Goal: Task Accomplishment & Management: Manage account settings

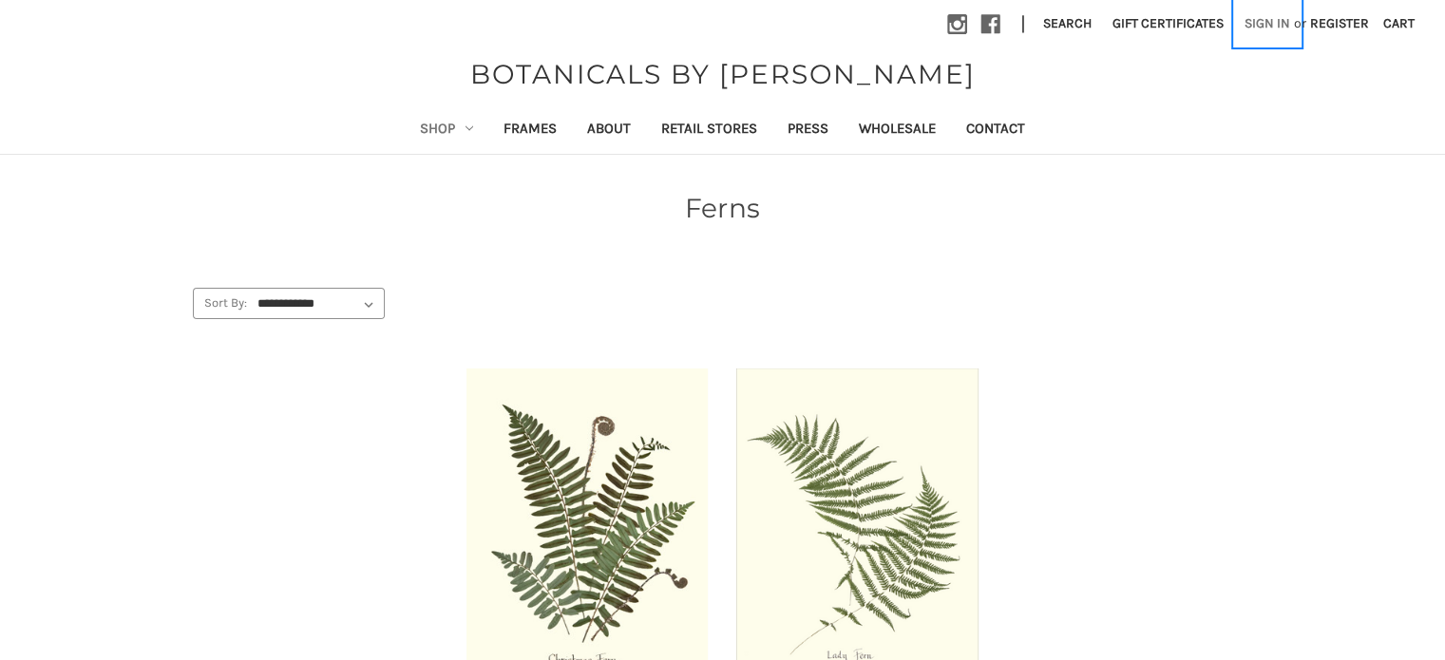
click at [1273, 24] on link "Sign in" at bounding box center [1267, 23] width 67 height 47
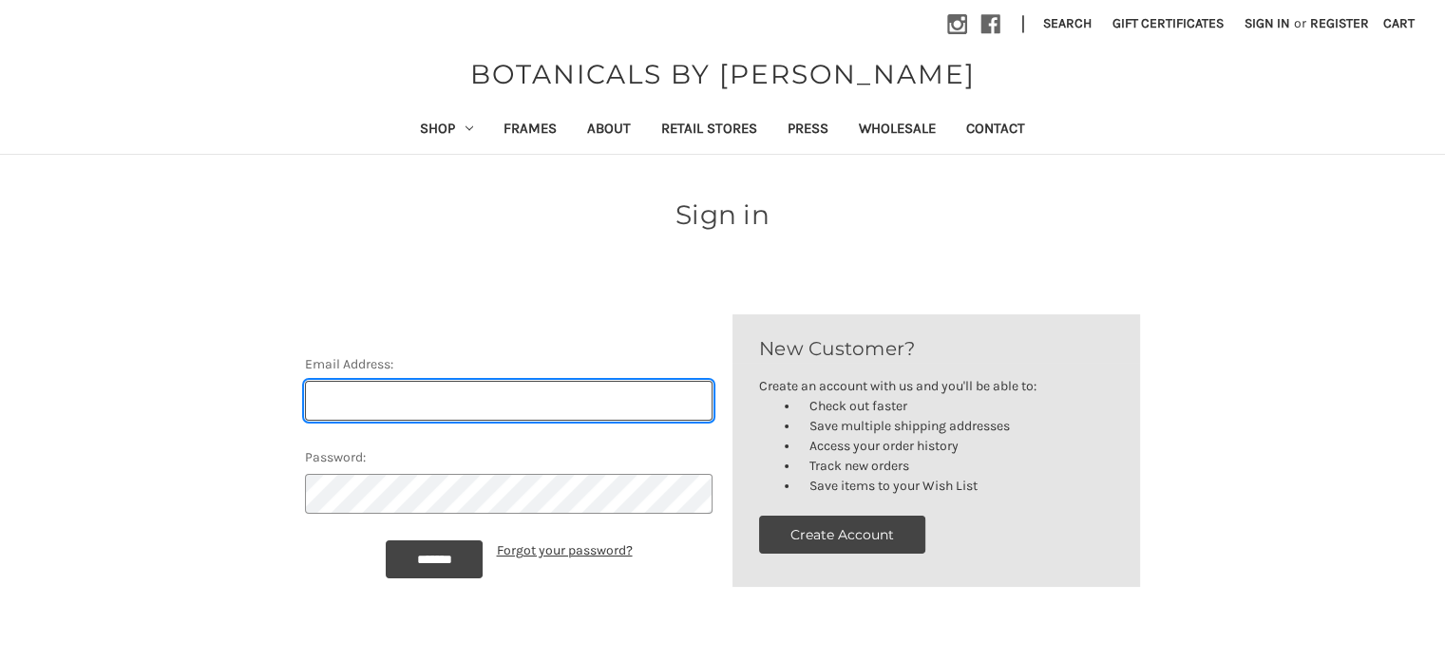
click at [430, 392] on input "Email Address:" at bounding box center [509, 401] width 408 height 40
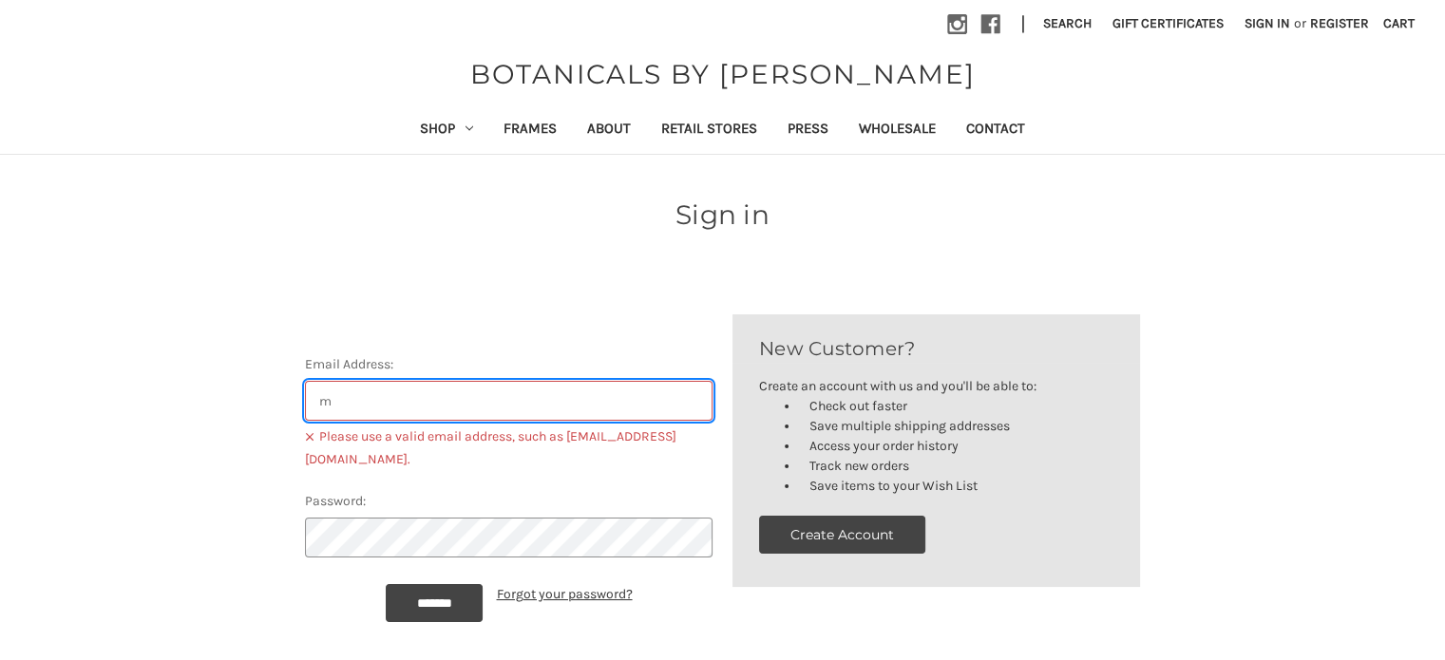
type input "mail@melaniebryantinteriors.com"
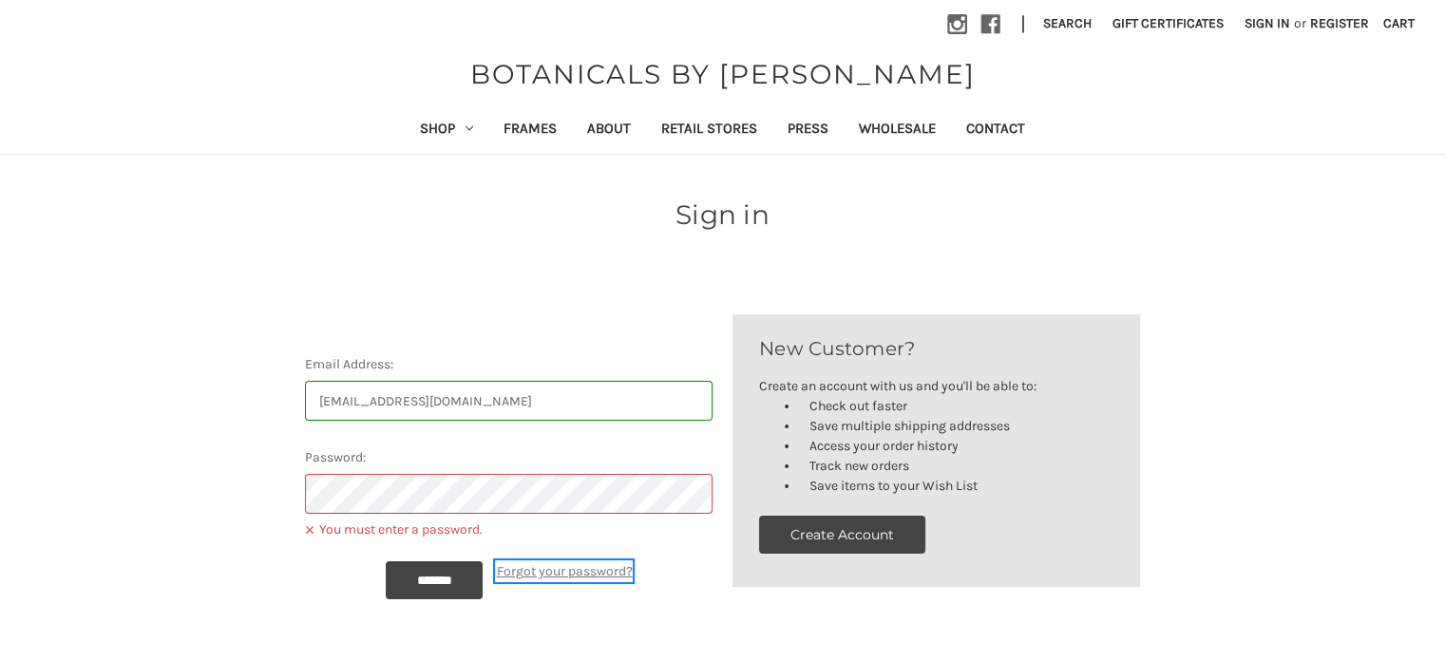
click at [547, 577] on link "Forgot your password?" at bounding box center [564, 572] width 136 height 20
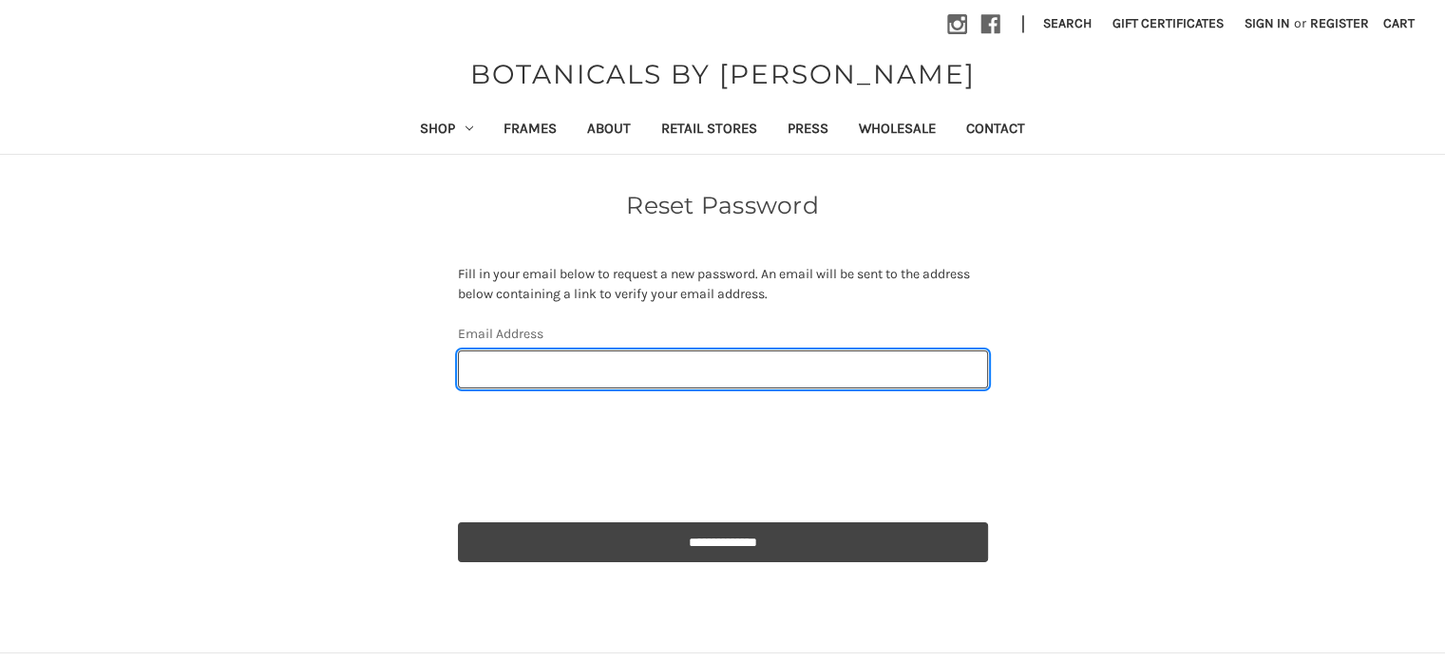
click at [519, 375] on input "Email Address" at bounding box center [723, 370] width 530 height 38
click at [539, 378] on input "Email Address" at bounding box center [723, 370] width 530 height 38
click at [479, 366] on input "sydney@melaniebryantinteriors.com" at bounding box center [723, 370] width 530 height 38
type input "mail@melaniebryantinteriors.com"
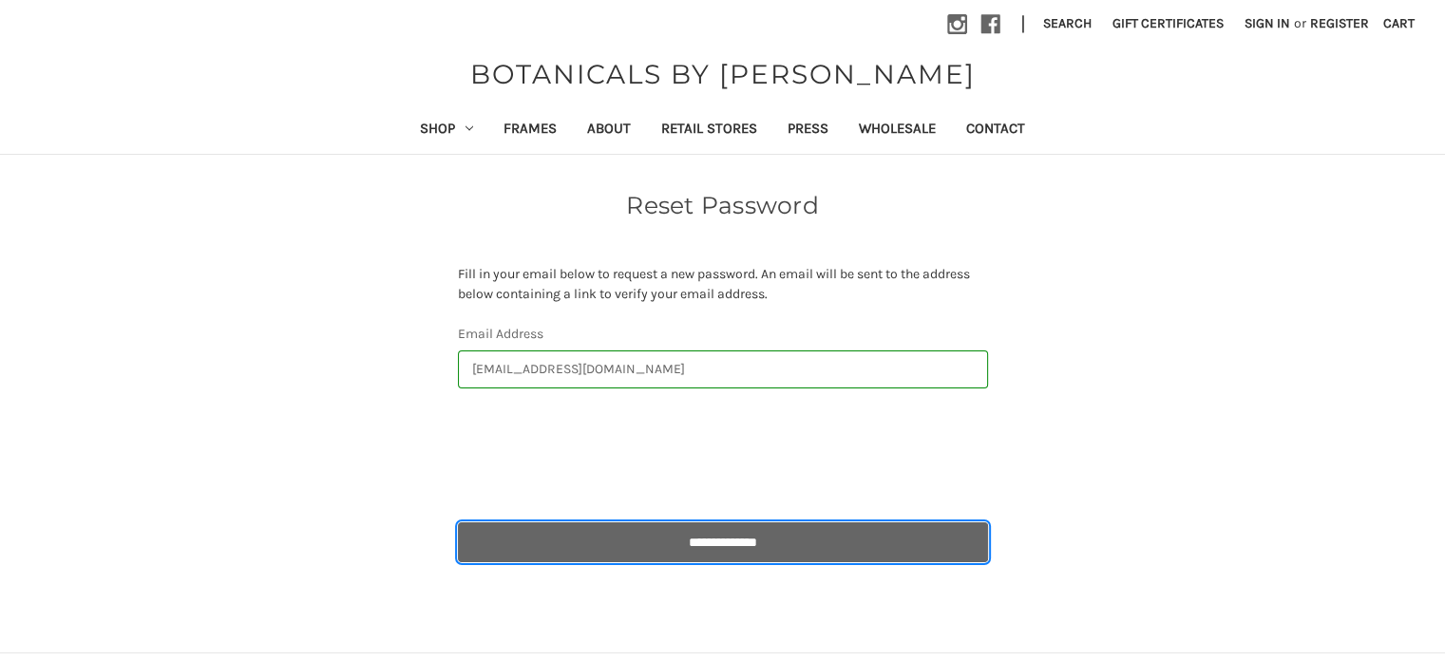
click at [672, 526] on input "**********" at bounding box center [723, 543] width 530 height 40
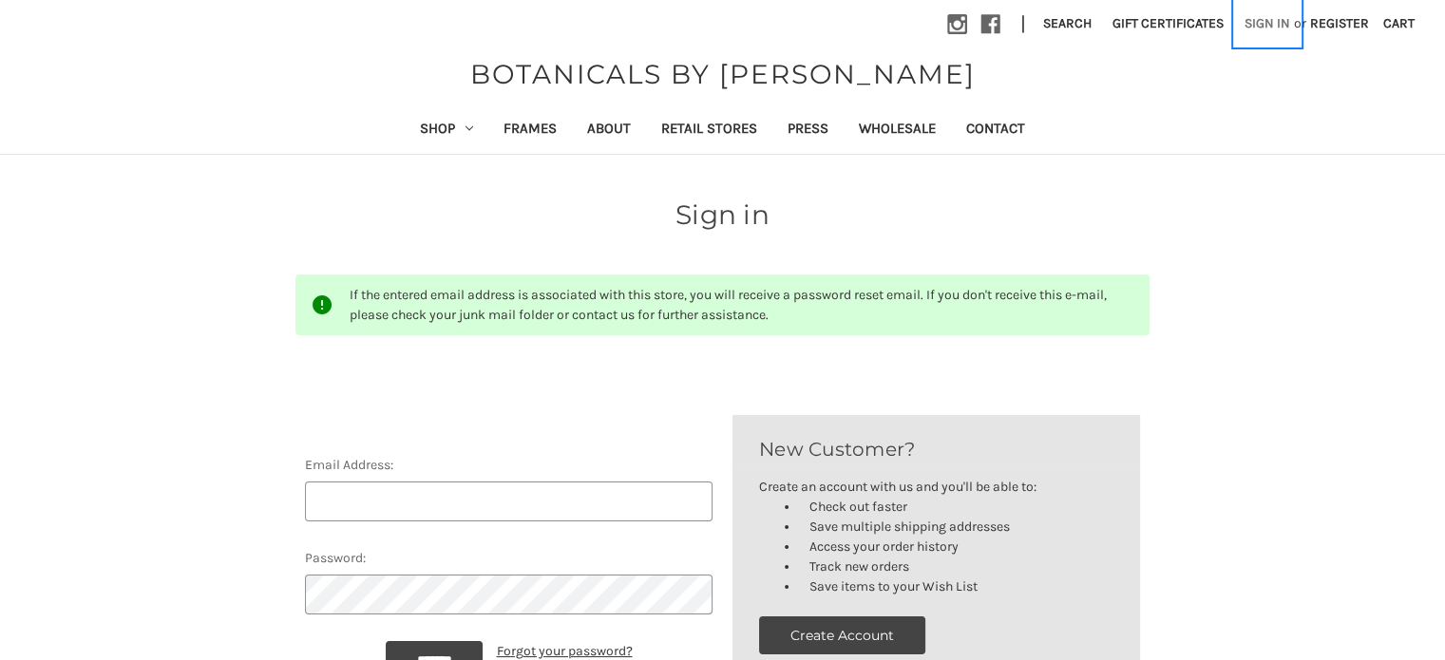
click at [1280, 22] on link "Sign in" at bounding box center [1267, 23] width 67 height 47
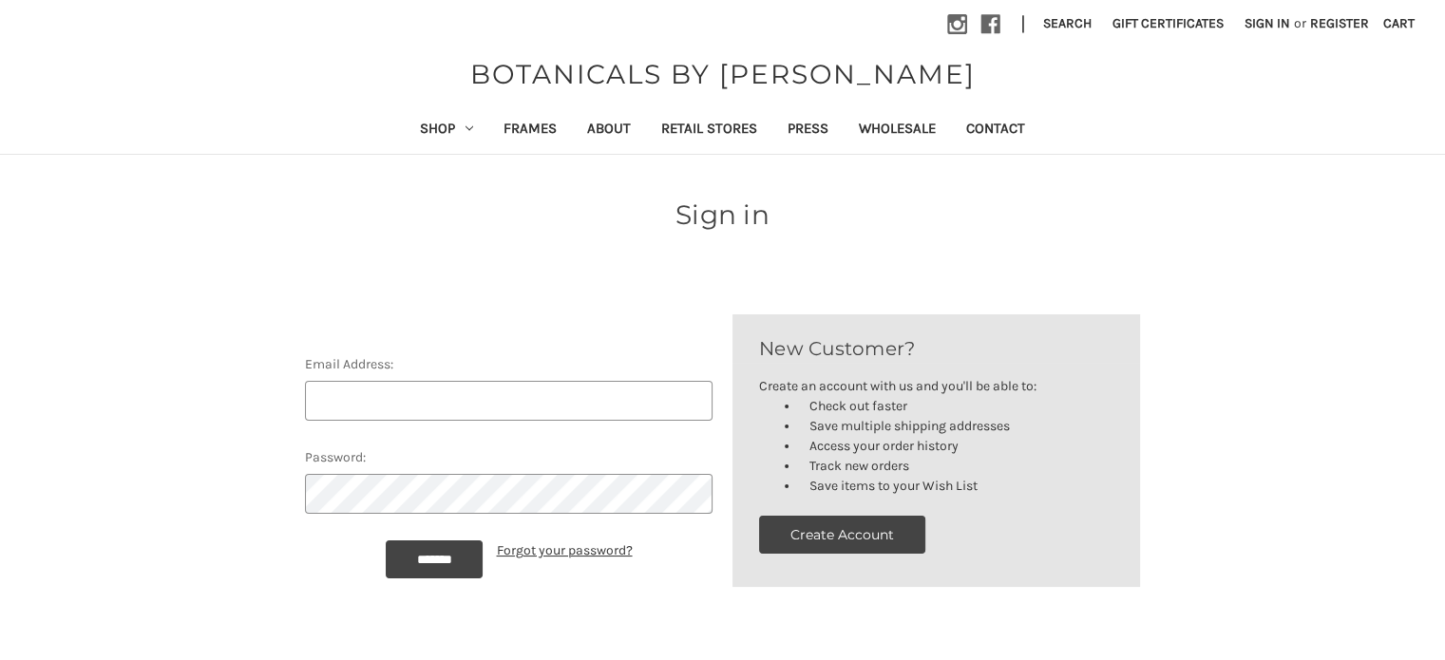
scroll to position [285, 0]
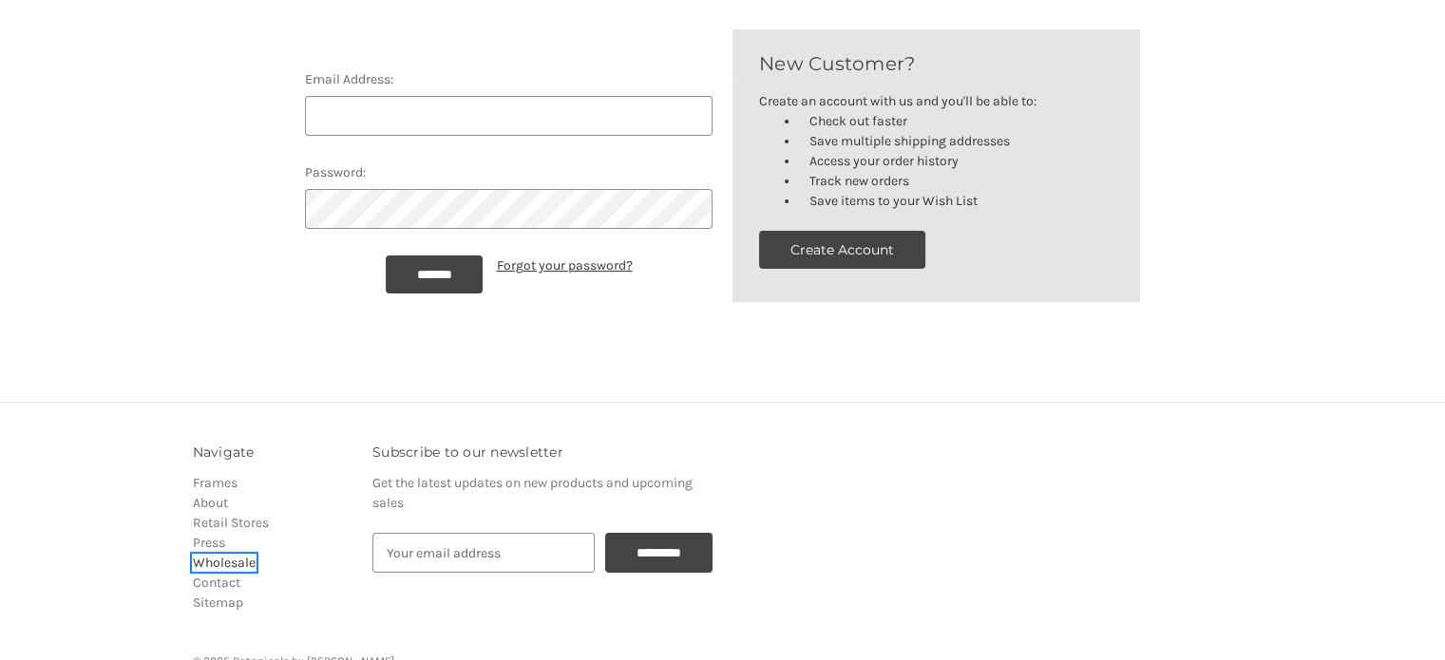
click at [225, 560] on link "Wholesale" at bounding box center [224, 563] width 63 height 16
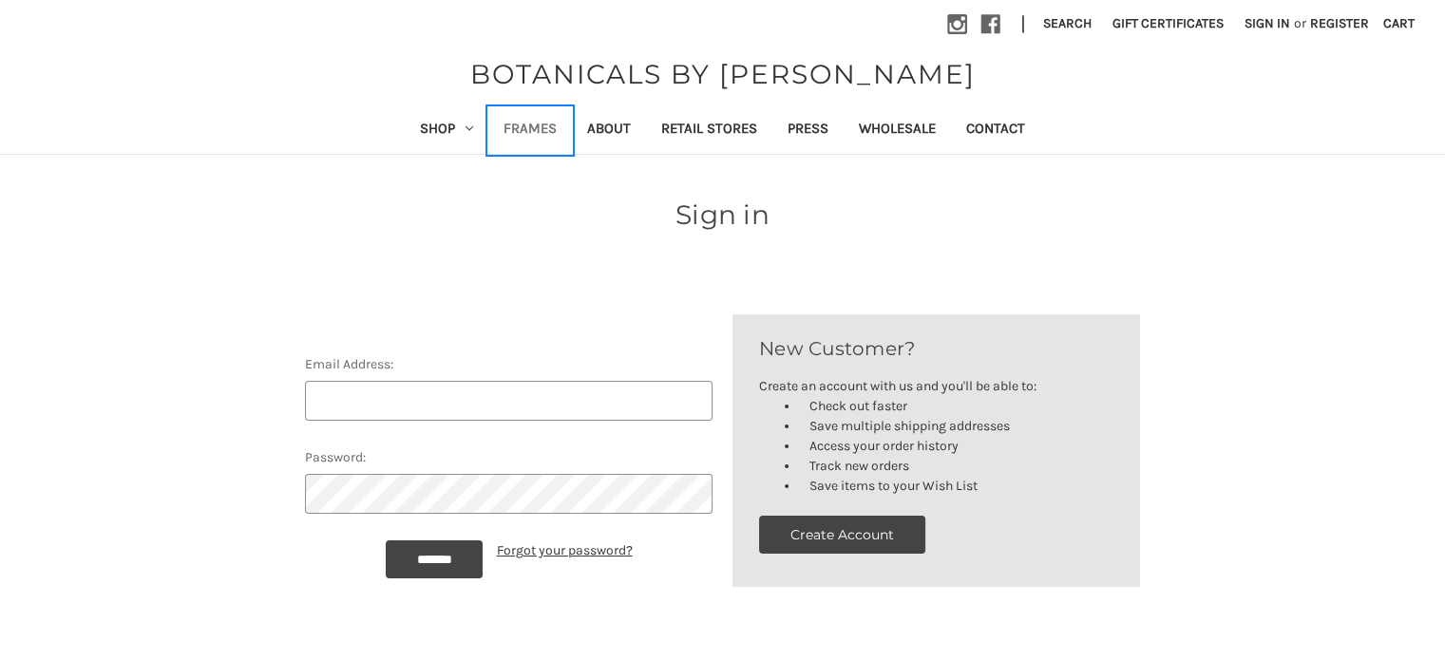
click at [539, 124] on link "Frames" at bounding box center [530, 130] width 84 height 47
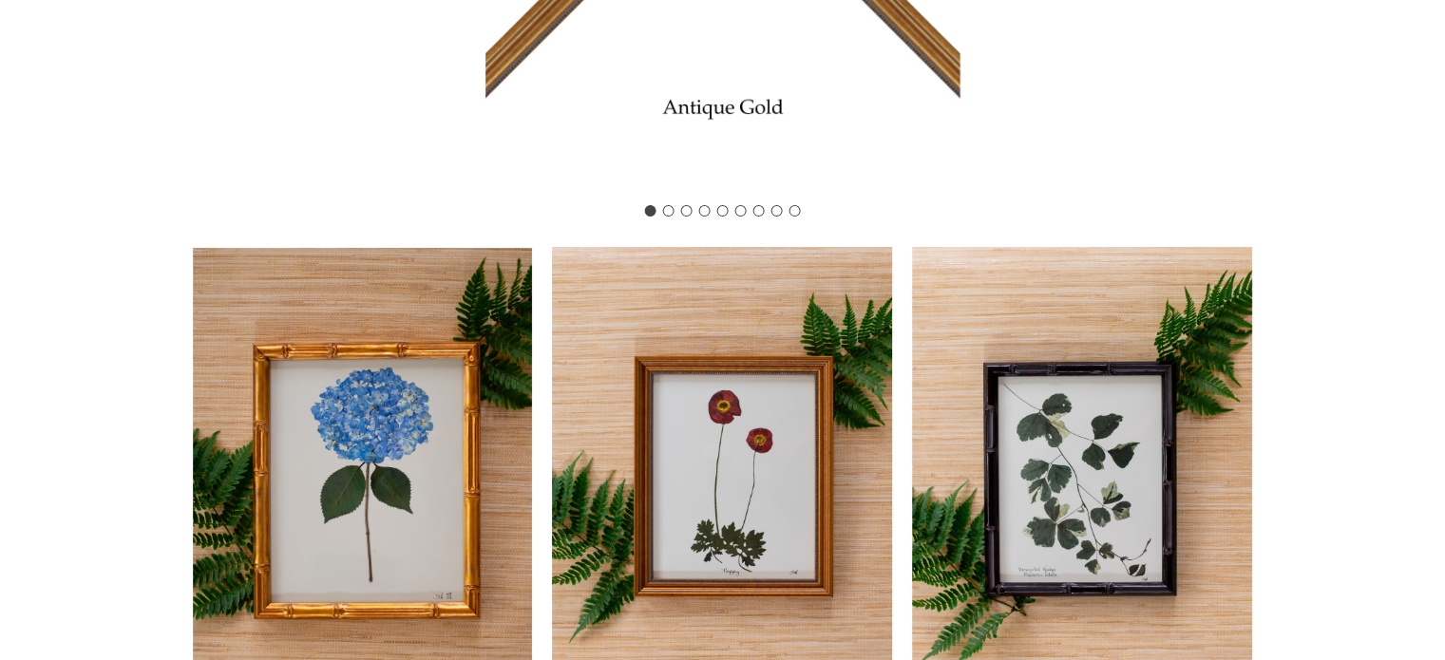
scroll to position [285, 0]
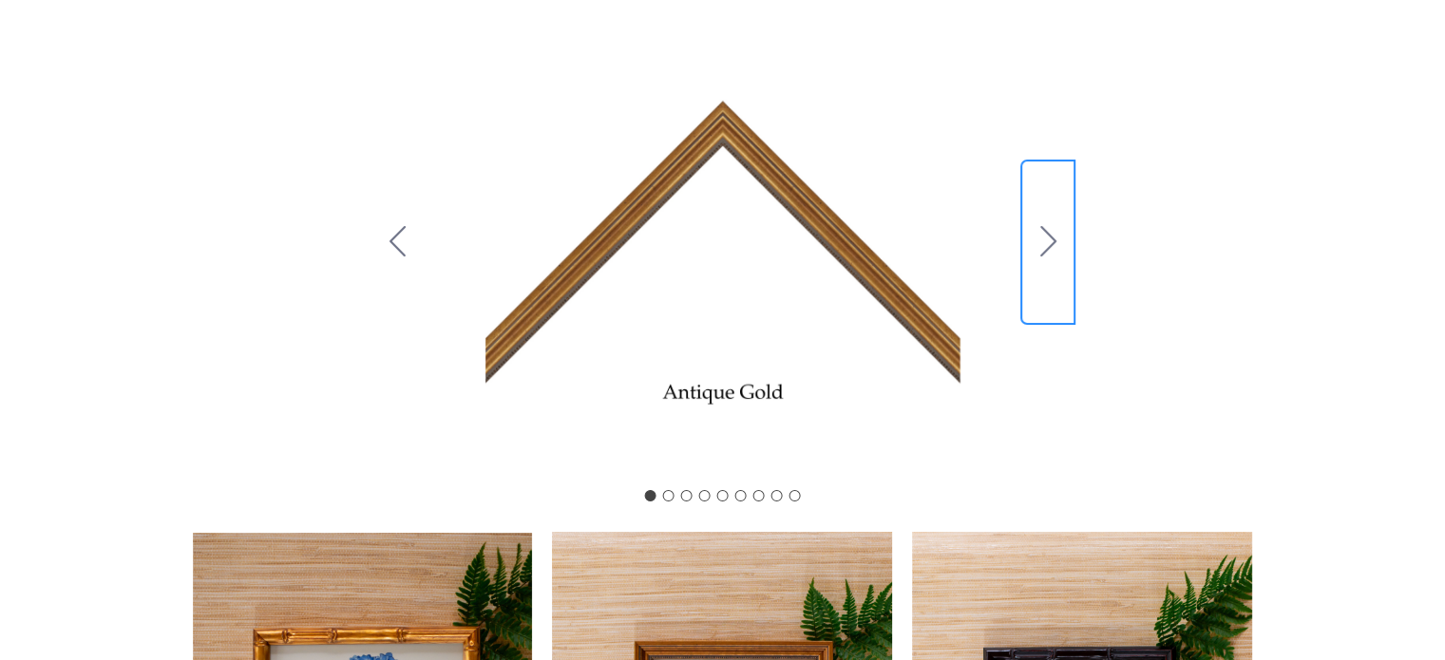
click at [1057, 241] on button "Go to slide 2" at bounding box center [1047, 242] width 49 height 160
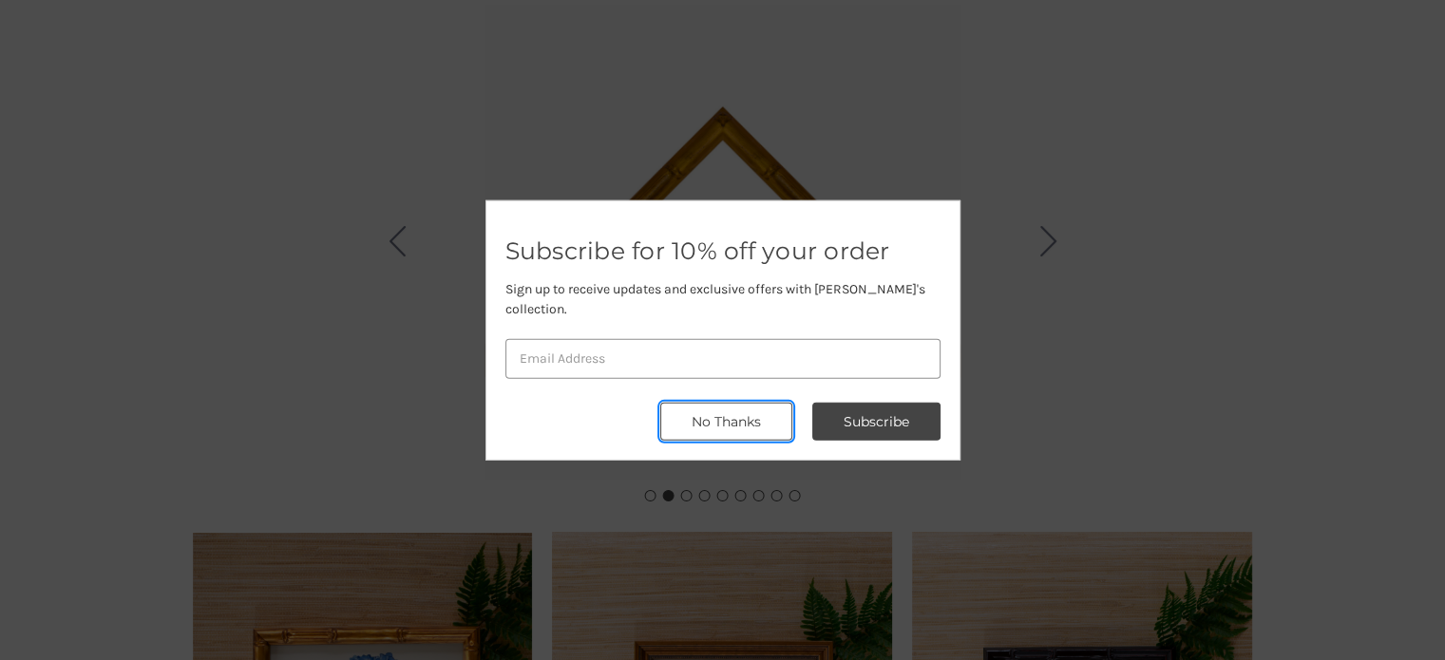
click at [735, 407] on button "No Thanks" at bounding box center [726, 422] width 132 height 38
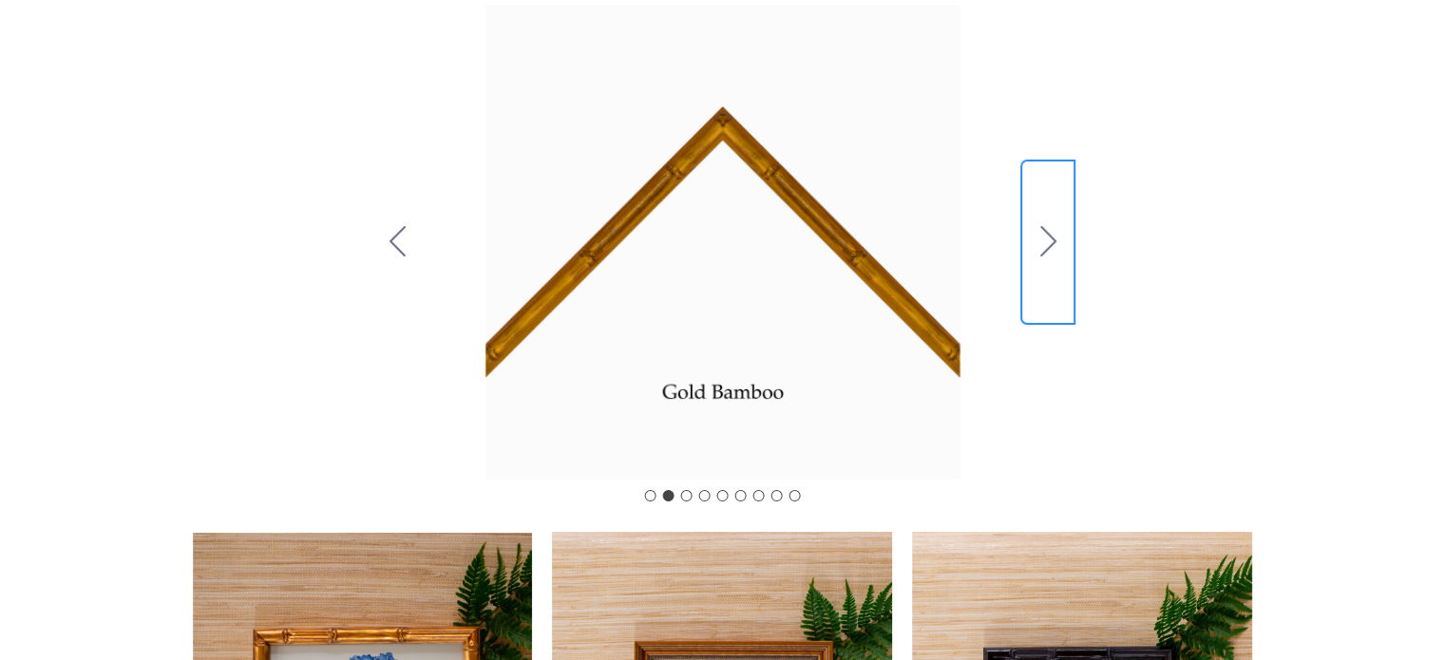
click at [1039, 254] on button "Go to slide 3" at bounding box center [1047, 242] width 49 height 160
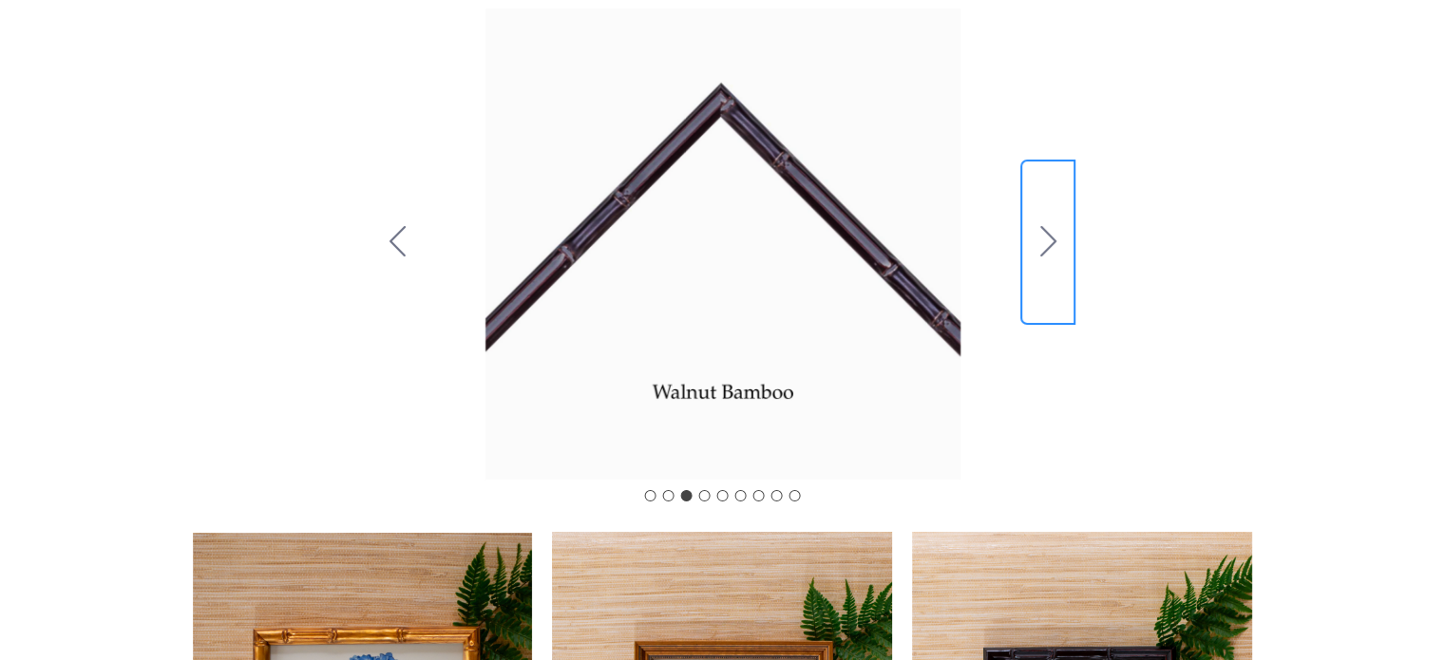
click at [1039, 254] on button "Go to slide 4" at bounding box center [1047, 242] width 49 height 160
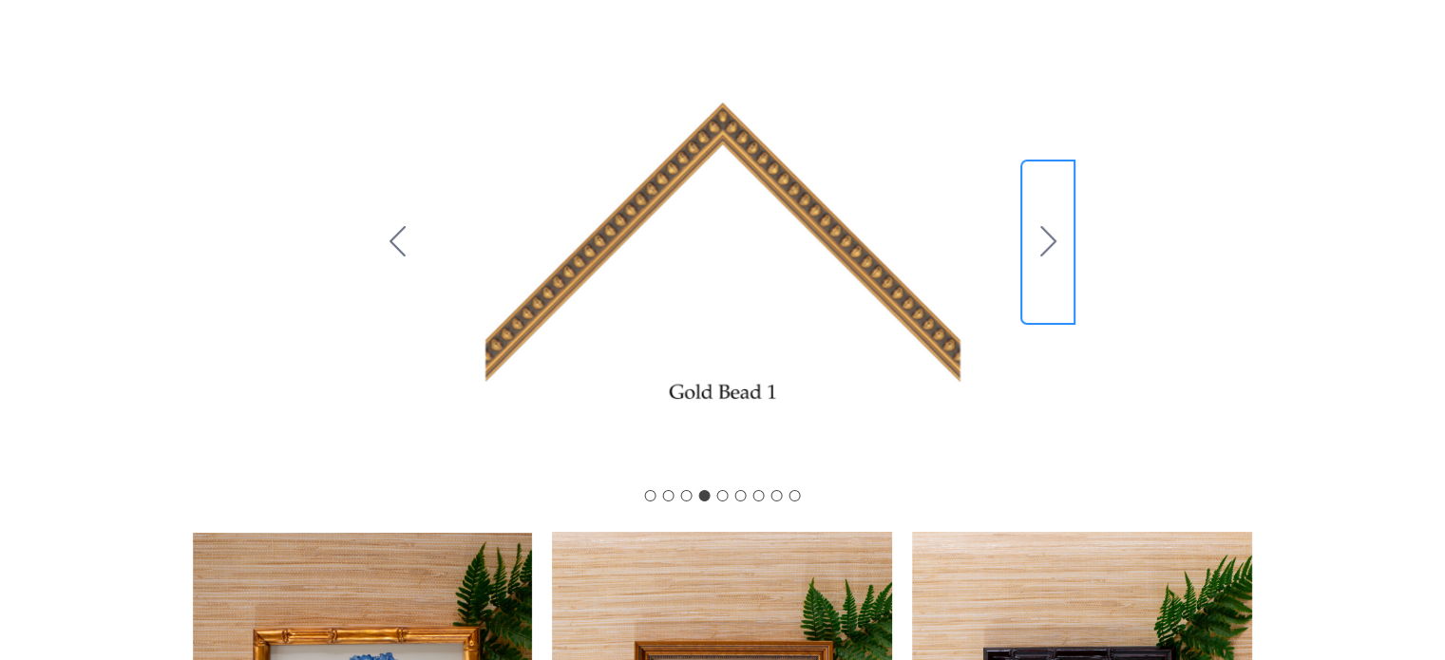
click at [1039, 254] on button "Go to slide 5" at bounding box center [1047, 242] width 49 height 160
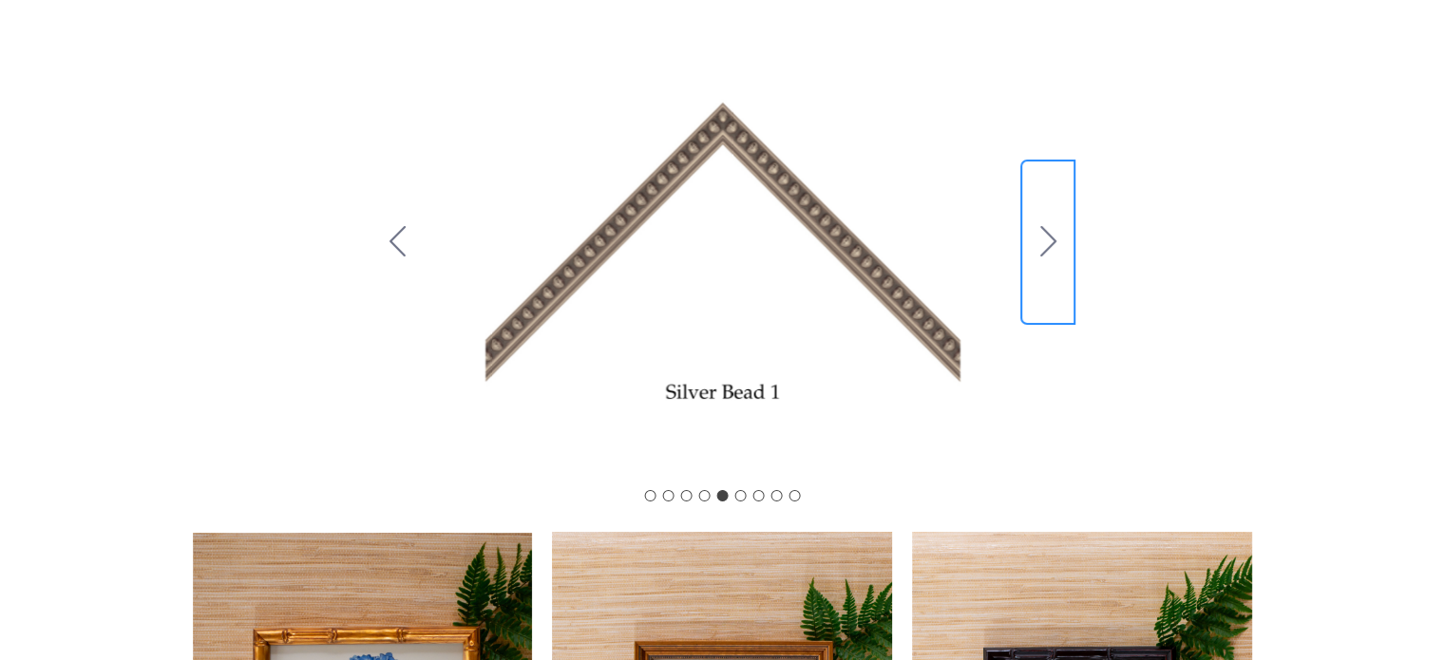
click at [1039, 254] on button "Go to slide 6" at bounding box center [1047, 242] width 49 height 160
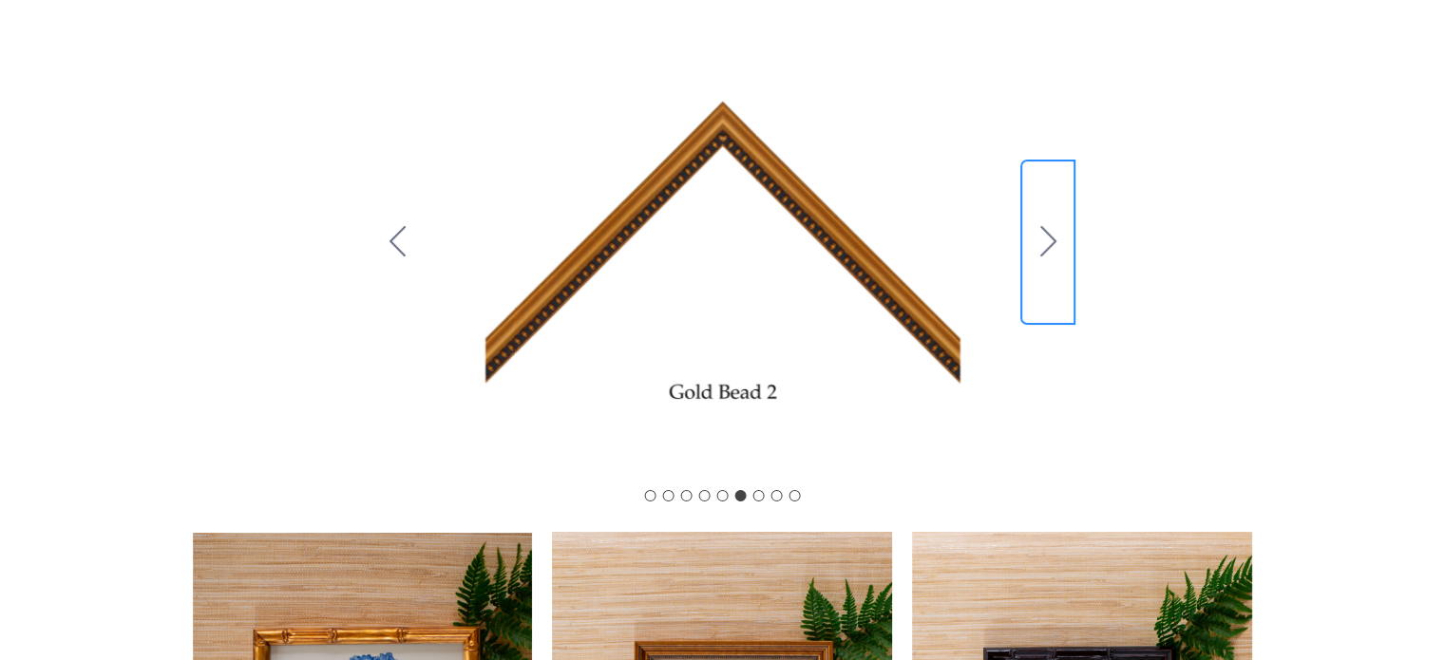
click at [1039, 254] on button "Go to slide 7" at bounding box center [1047, 242] width 49 height 160
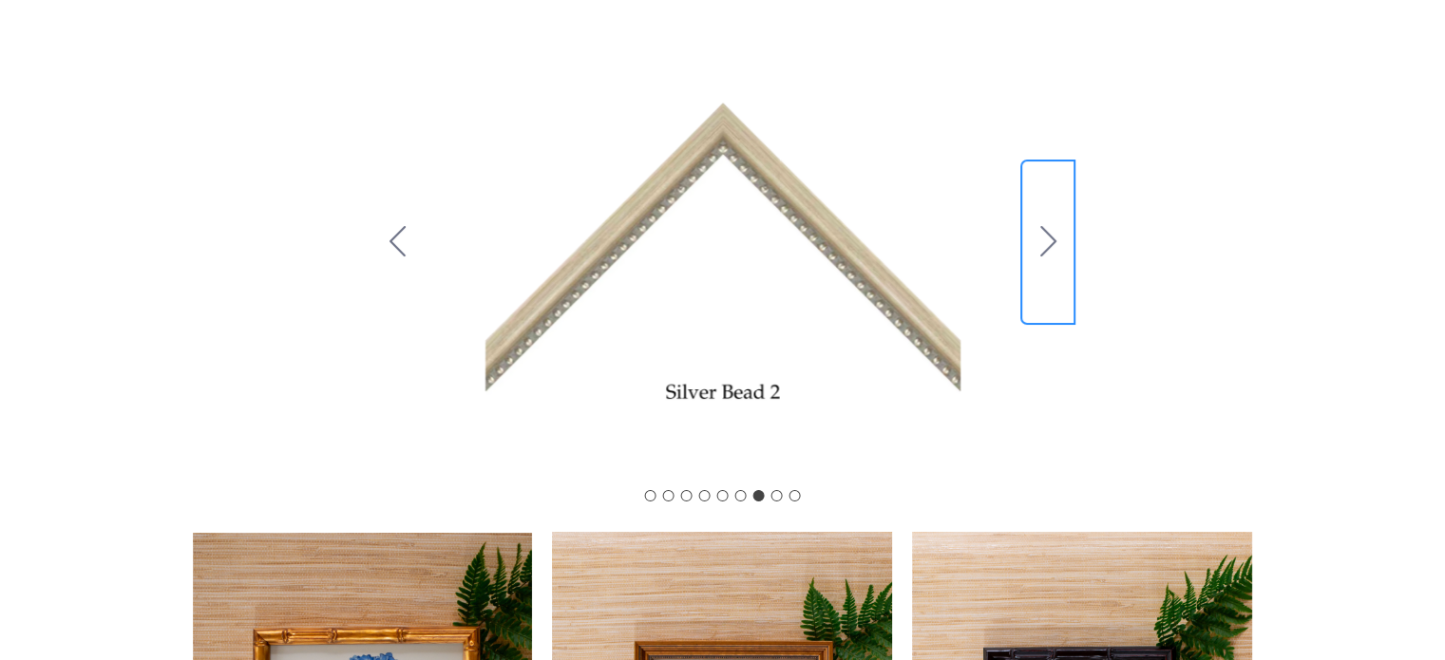
click at [1039, 254] on button "Go to slide 8" at bounding box center [1047, 242] width 49 height 160
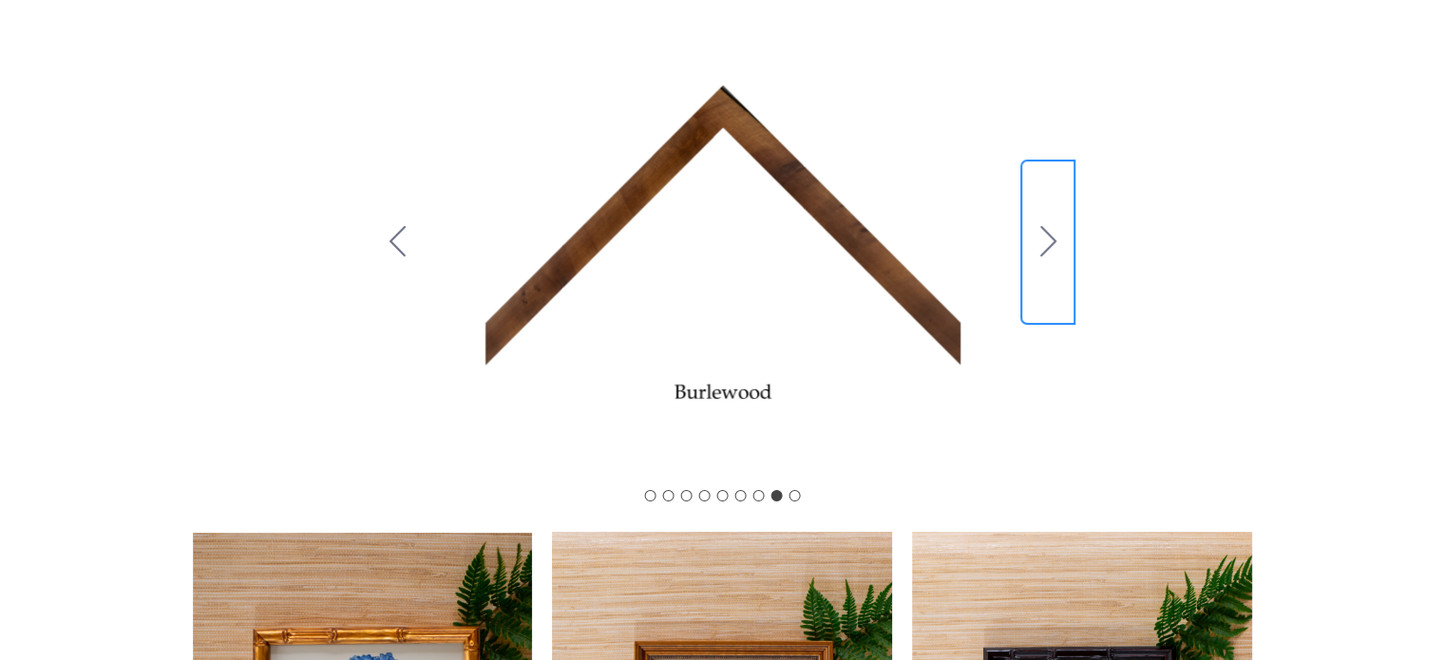
click at [1039, 254] on button "Go to slide 9" at bounding box center [1047, 242] width 49 height 160
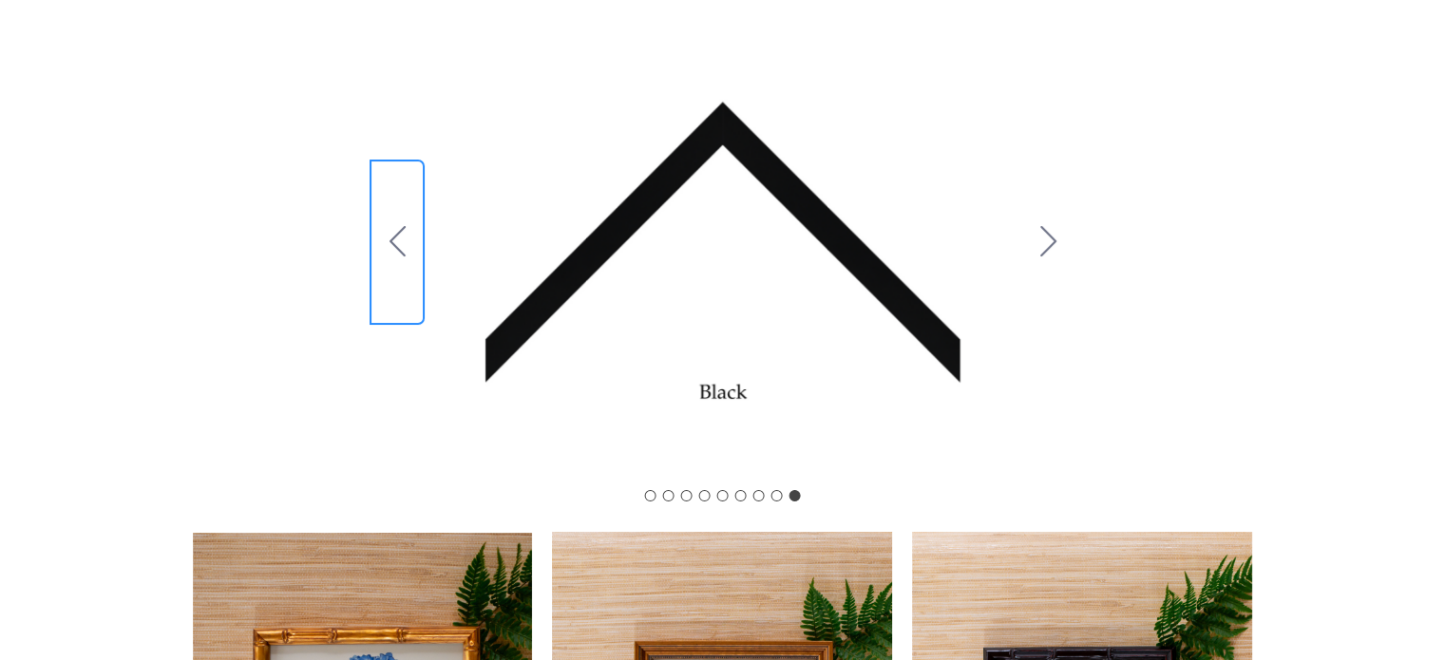
click at [392, 243] on icon "Go to slide 8" at bounding box center [398, 241] width 16 height 30
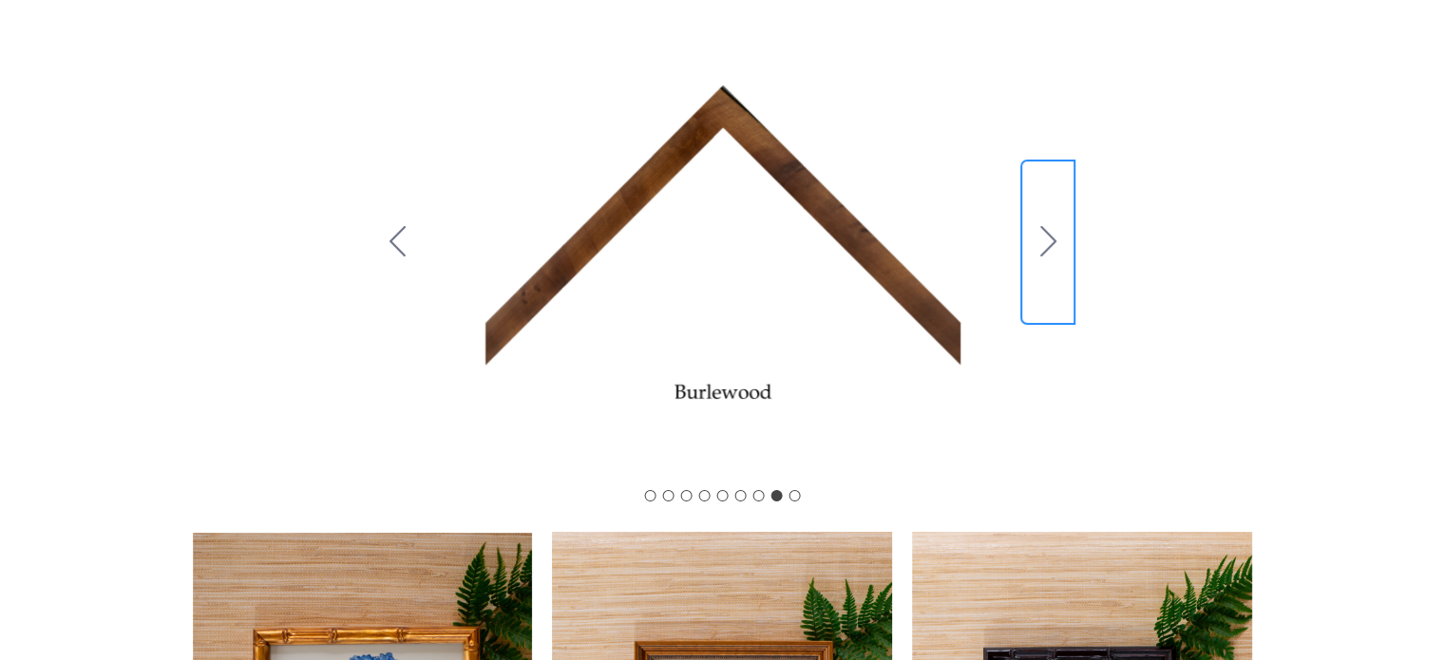
click at [1055, 239] on icon "Go to slide 9" at bounding box center [1049, 241] width 16 height 30
